Goal: Task Accomplishment & Management: Use online tool/utility

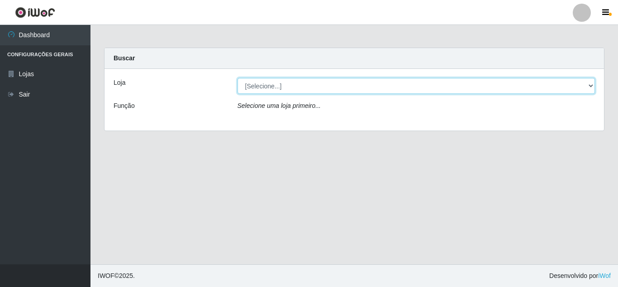
click at [285, 87] on select "[Selecione...] Queiroz Atacadão - [GEOGRAPHIC_DATA]" at bounding box center [417, 86] width 358 height 16
select select "225"
click at [238, 78] on select "[Selecione...] Queiroz Atacadão - [GEOGRAPHIC_DATA]" at bounding box center [417, 86] width 358 height 16
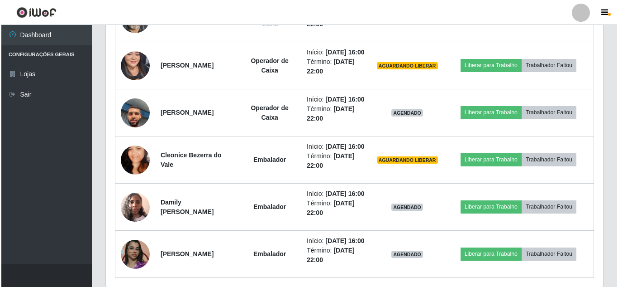
scroll to position [453, 0]
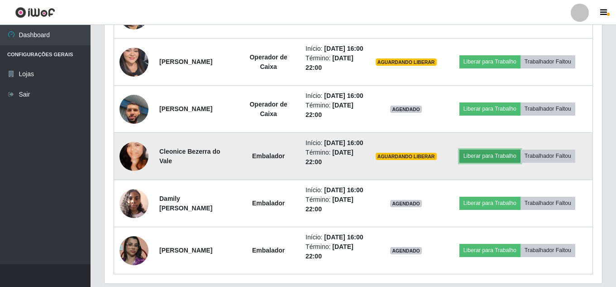
click at [493, 162] on button "Liberar para Trabalho" at bounding box center [489, 155] width 61 height 13
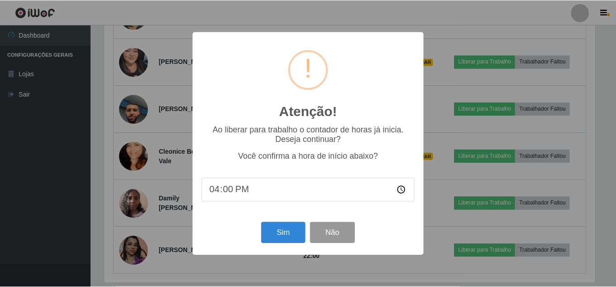
scroll to position [188, 493]
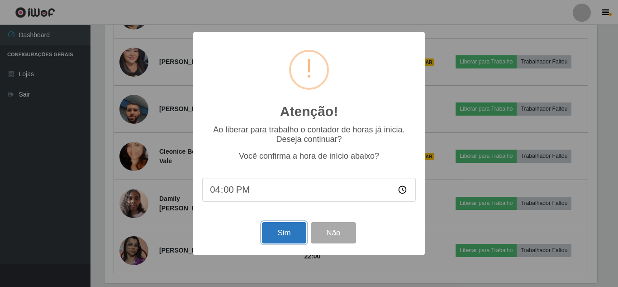
click at [287, 235] on button "Sim" at bounding box center [284, 232] width 44 height 21
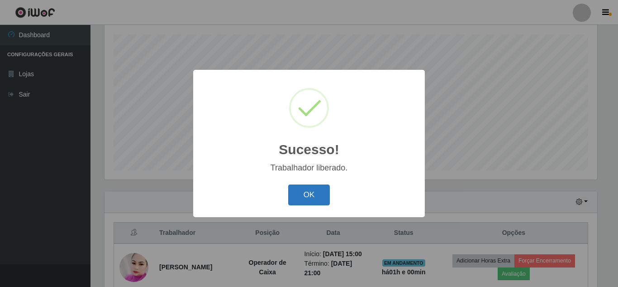
click at [298, 191] on button "OK" at bounding box center [309, 194] width 42 height 21
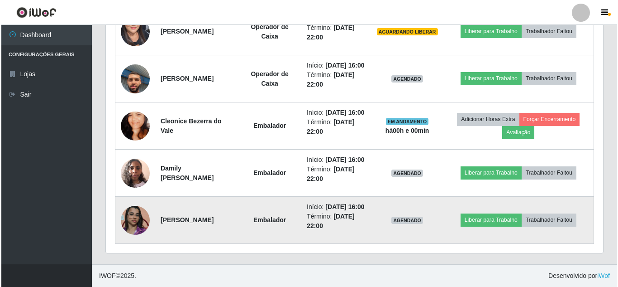
scroll to position [549, 0]
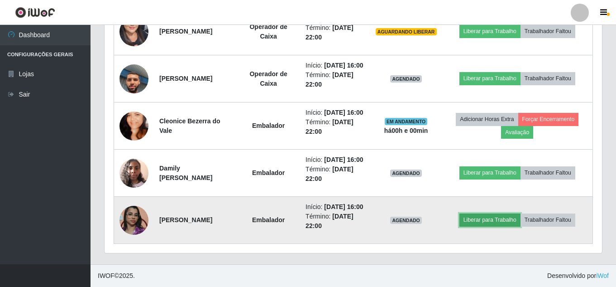
click at [484, 213] on button "Liberar para Trabalho" at bounding box center [489, 219] width 61 height 13
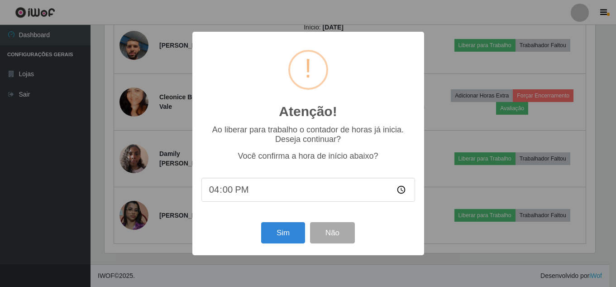
scroll to position [188, 493]
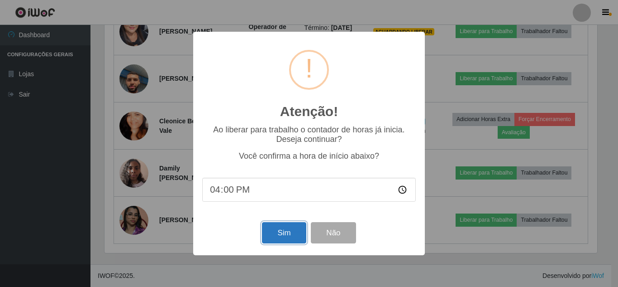
click at [280, 231] on button "Sim" at bounding box center [284, 232] width 44 height 21
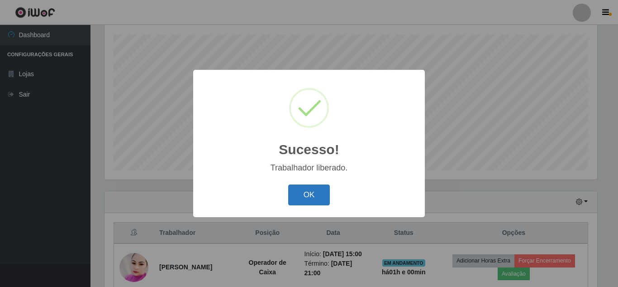
click at [316, 198] on button "OK" at bounding box center [309, 194] width 42 height 21
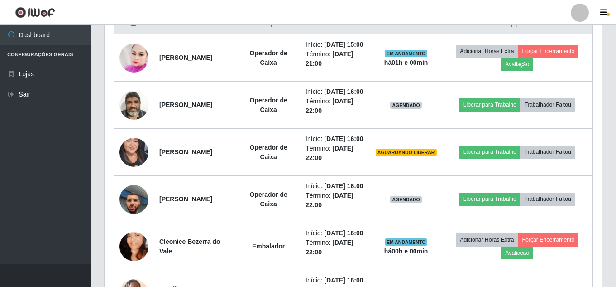
scroll to position [425, 0]
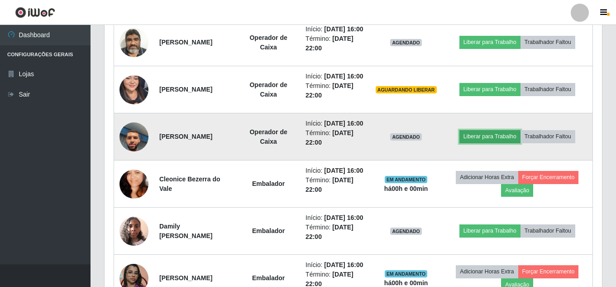
click at [488, 143] on button "Liberar para Trabalho" at bounding box center [489, 136] width 61 height 13
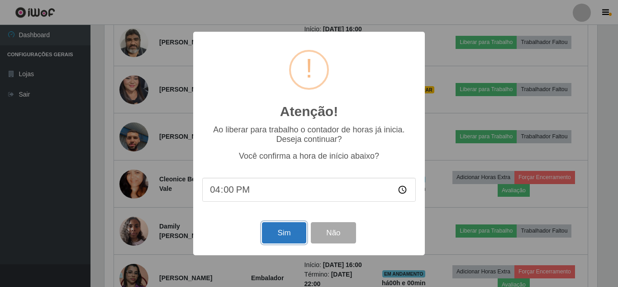
click at [283, 237] on button "Sim" at bounding box center [284, 232] width 44 height 21
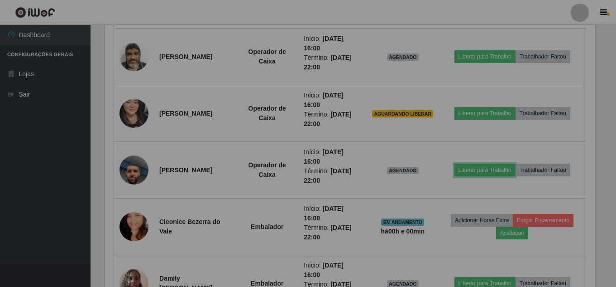
scroll to position [0, 0]
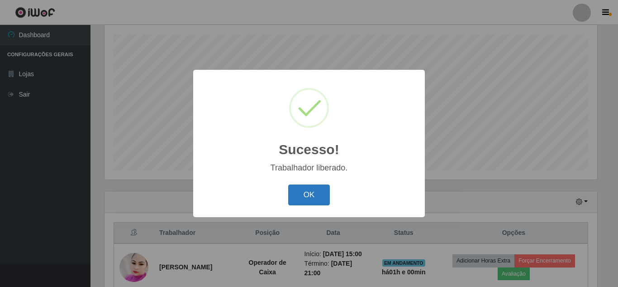
click at [308, 191] on button "OK" at bounding box center [309, 194] width 42 height 21
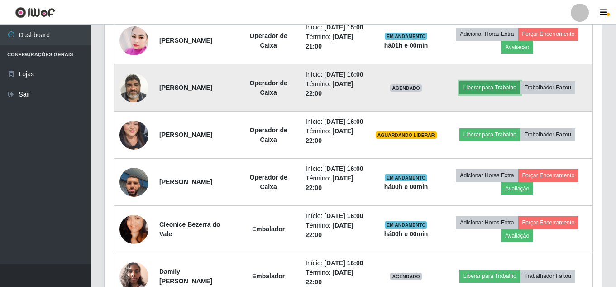
click at [490, 94] on button "Liberar para Trabalho" at bounding box center [489, 87] width 61 height 13
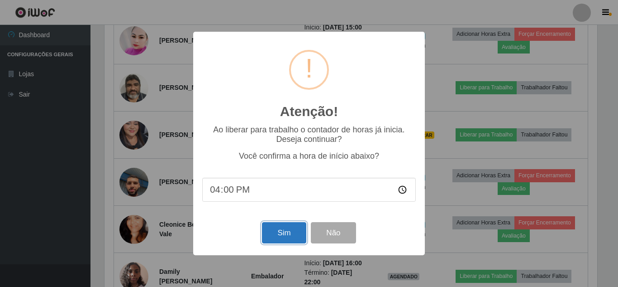
click at [288, 235] on button "Sim" at bounding box center [284, 232] width 44 height 21
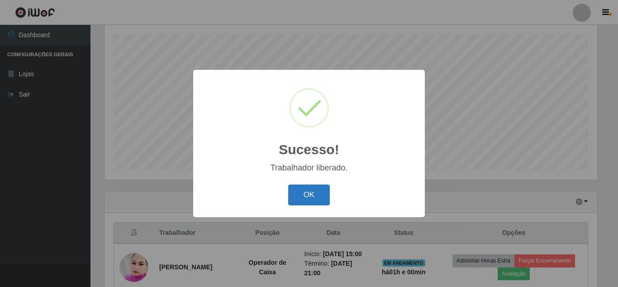
click at [308, 189] on button "OK" at bounding box center [309, 194] width 42 height 21
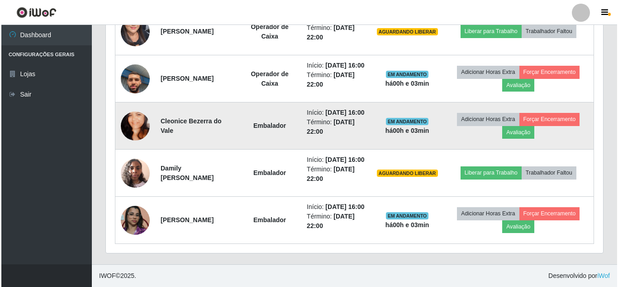
scroll to position [504, 0]
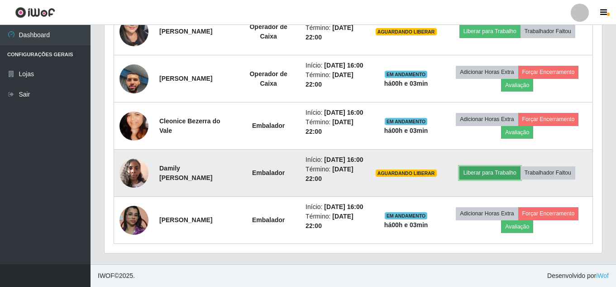
click at [496, 179] on button "Liberar para Trabalho" at bounding box center [489, 172] width 61 height 13
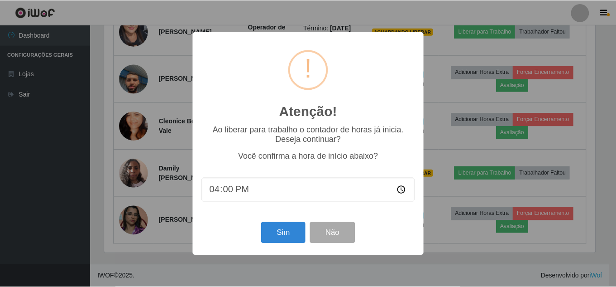
scroll to position [188, 493]
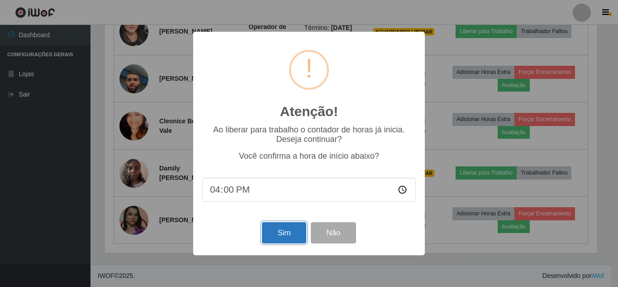
click at [276, 237] on button "Sim" at bounding box center [284, 232] width 44 height 21
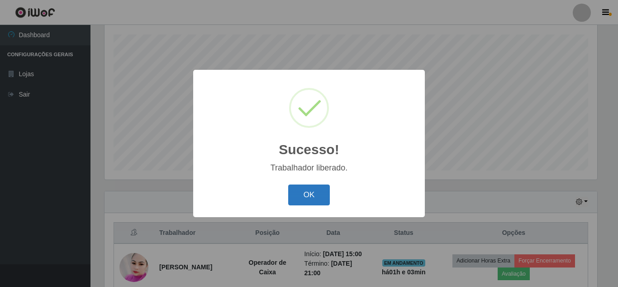
click at [300, 193] on button "OK" at bounding box center [309, 194] width 42 height 21
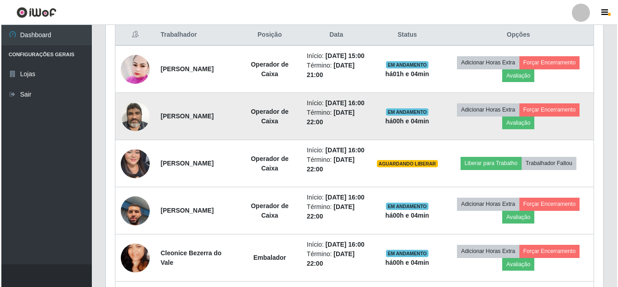
scroll to position [368, 0]
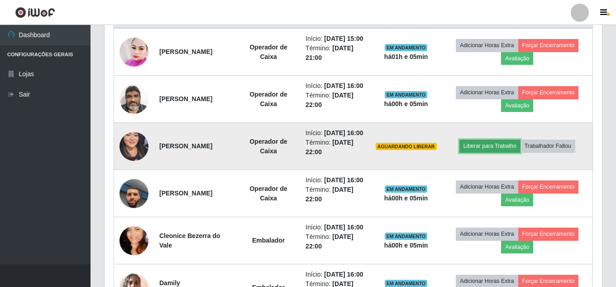
click at [482, 152] on button "Liberar para Trabalho" at bounding box center [489, 145] width 61 height 13
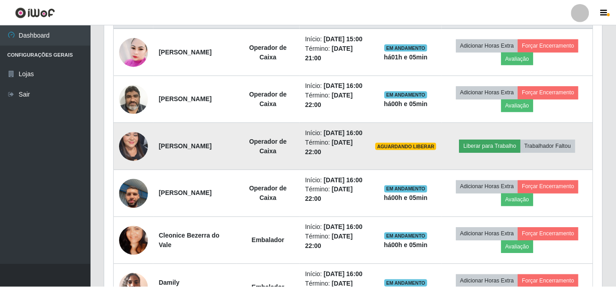
scroll to position [188, 493]
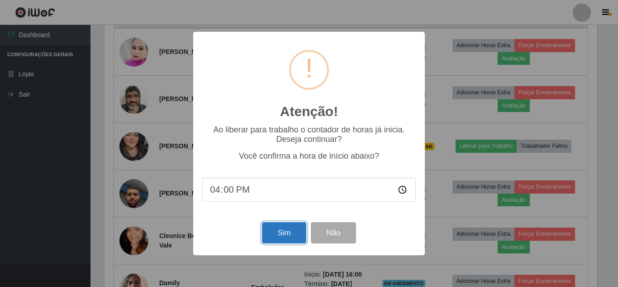
click at [282, 238] on button "Sim" at bounding box center [284, 232] width 44 height 21
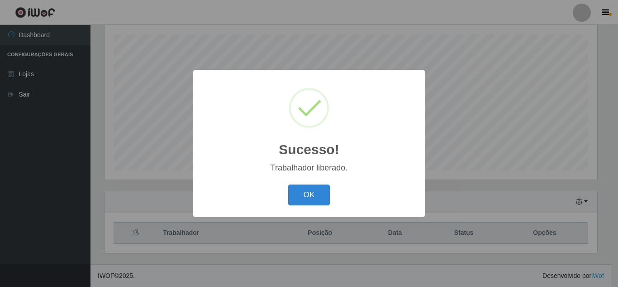
click at [486, 172] on div "Sucesso! × Trabalhador liberado. OK Cancel" at bounding box center [309, 143] width 618 height 287
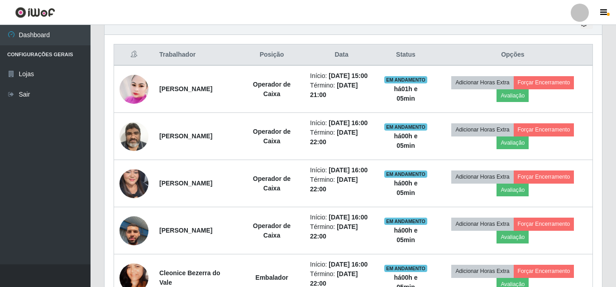
scroll to position [380, 0]
